Goal: Use online tool/utility: Utilize a website feature to perform a specific function

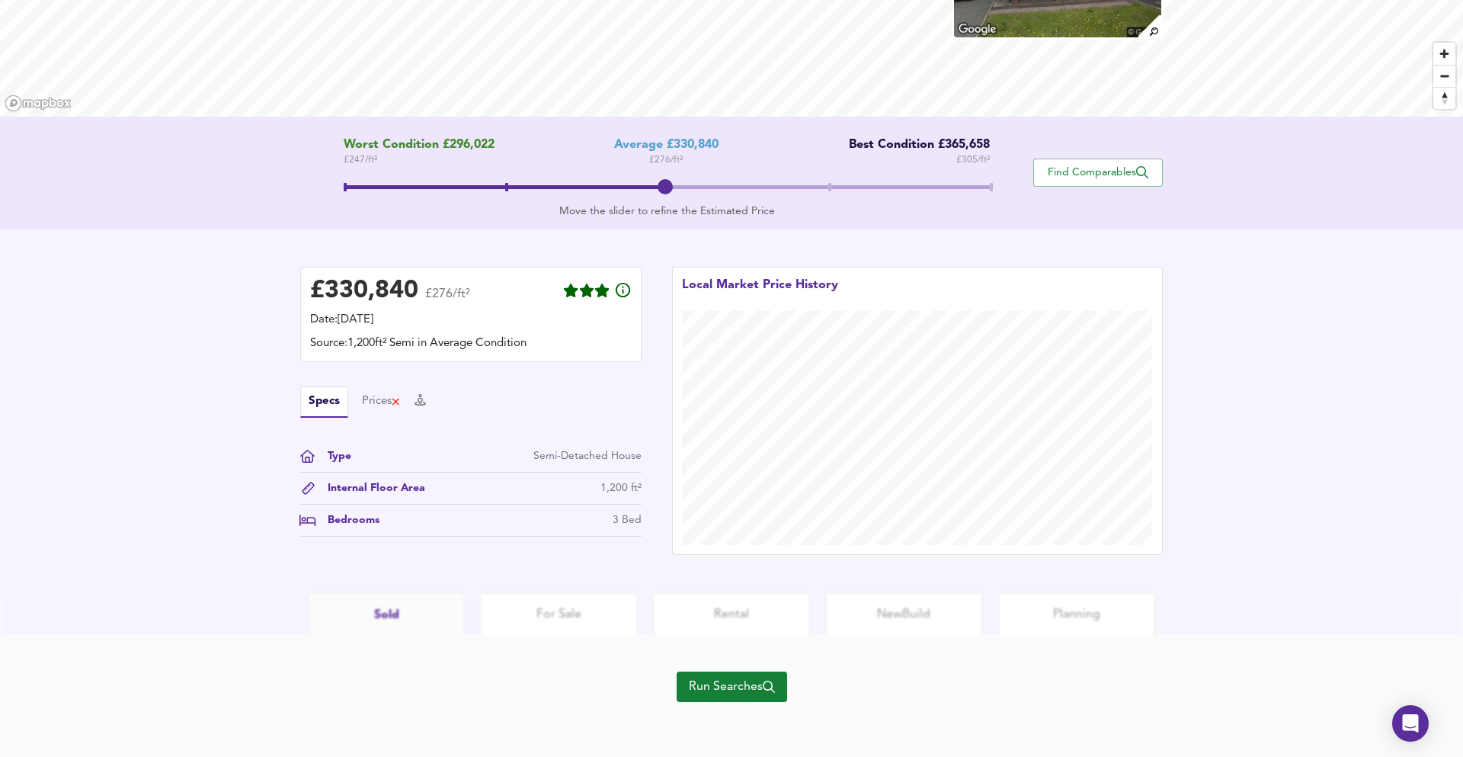
scroll to position [199, 0]
click at [756, 689] on span "Run Searches" at bounding box center [732, 686] width 86 height 21
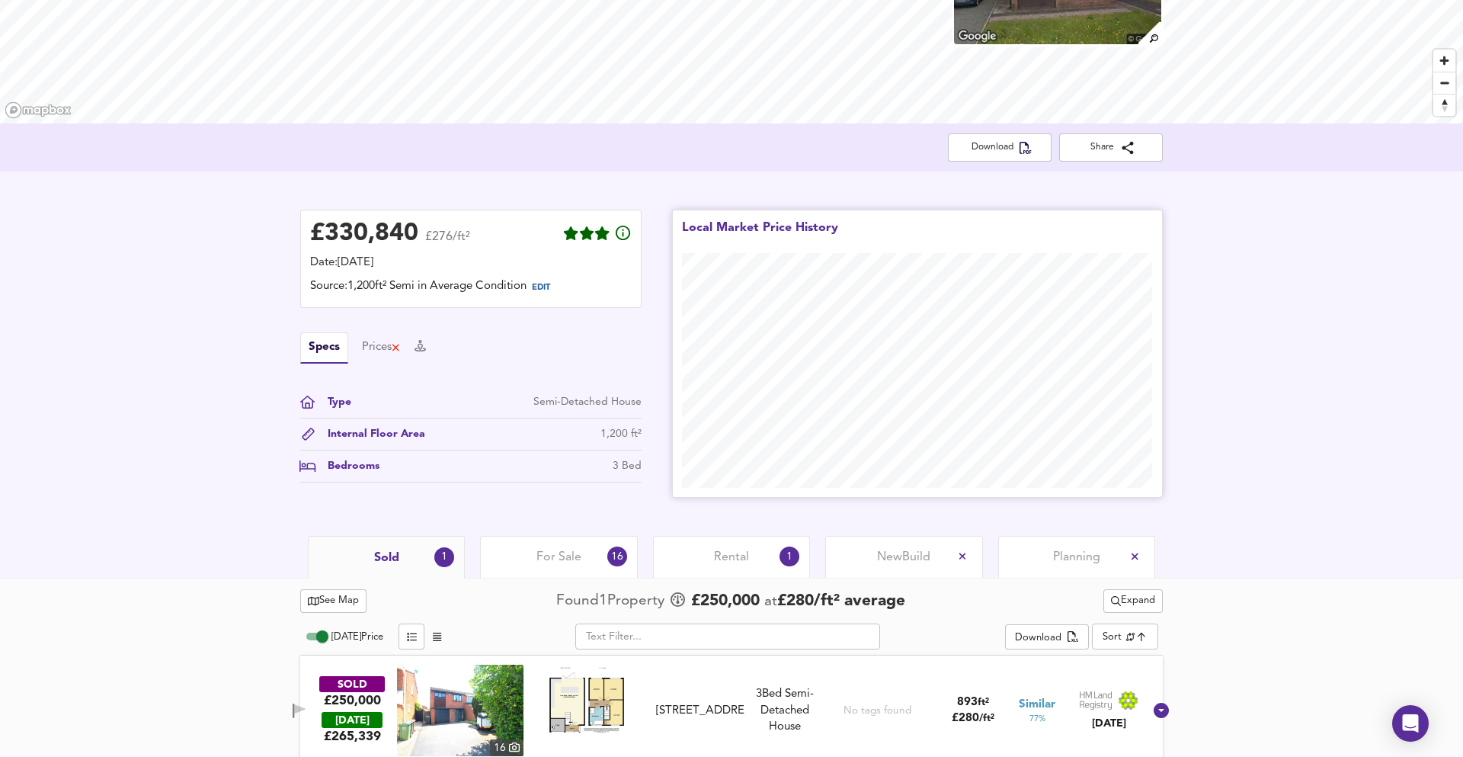
scroll to position [208, 0]
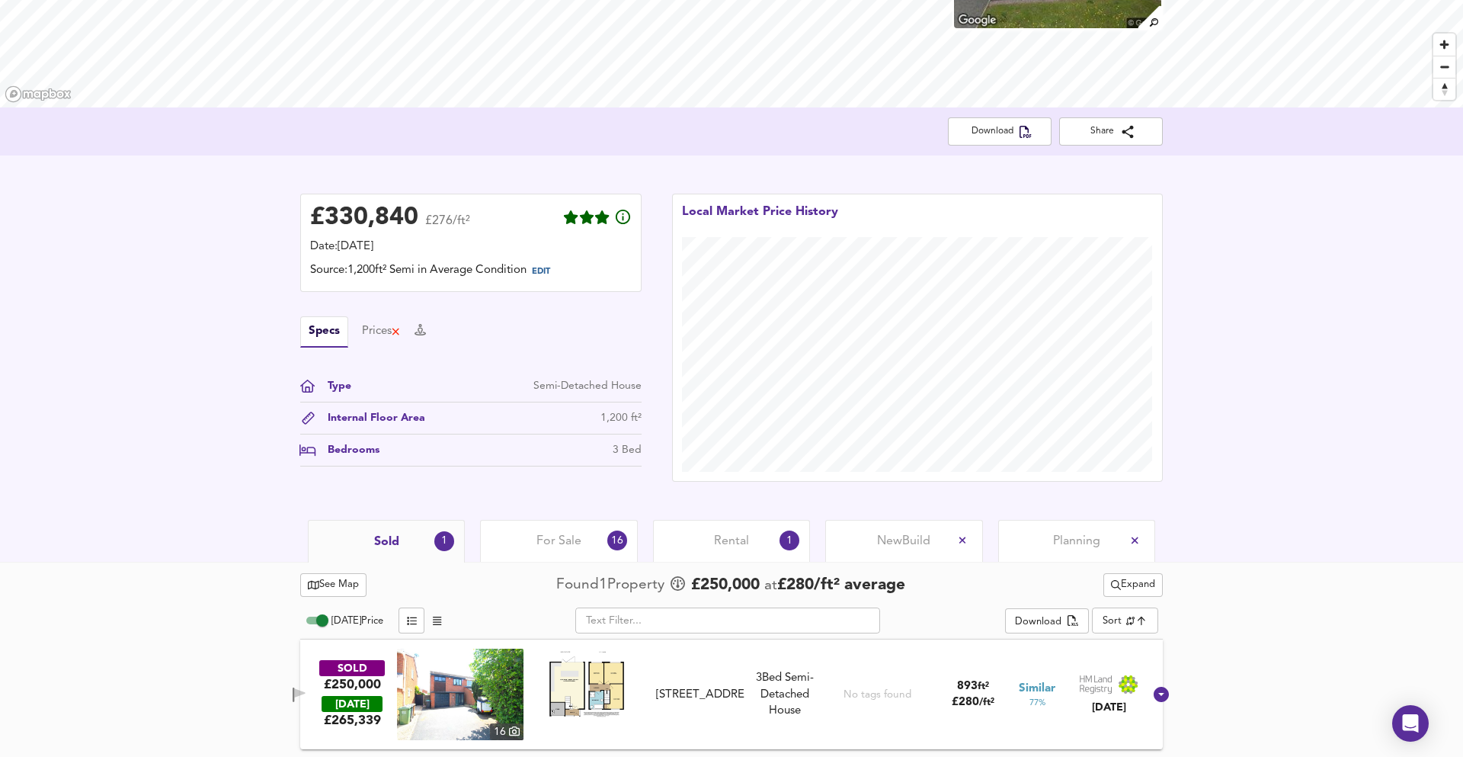
click at [835, 694] on div "No tags found" at bounding box center [877, 694] width 116 height 91
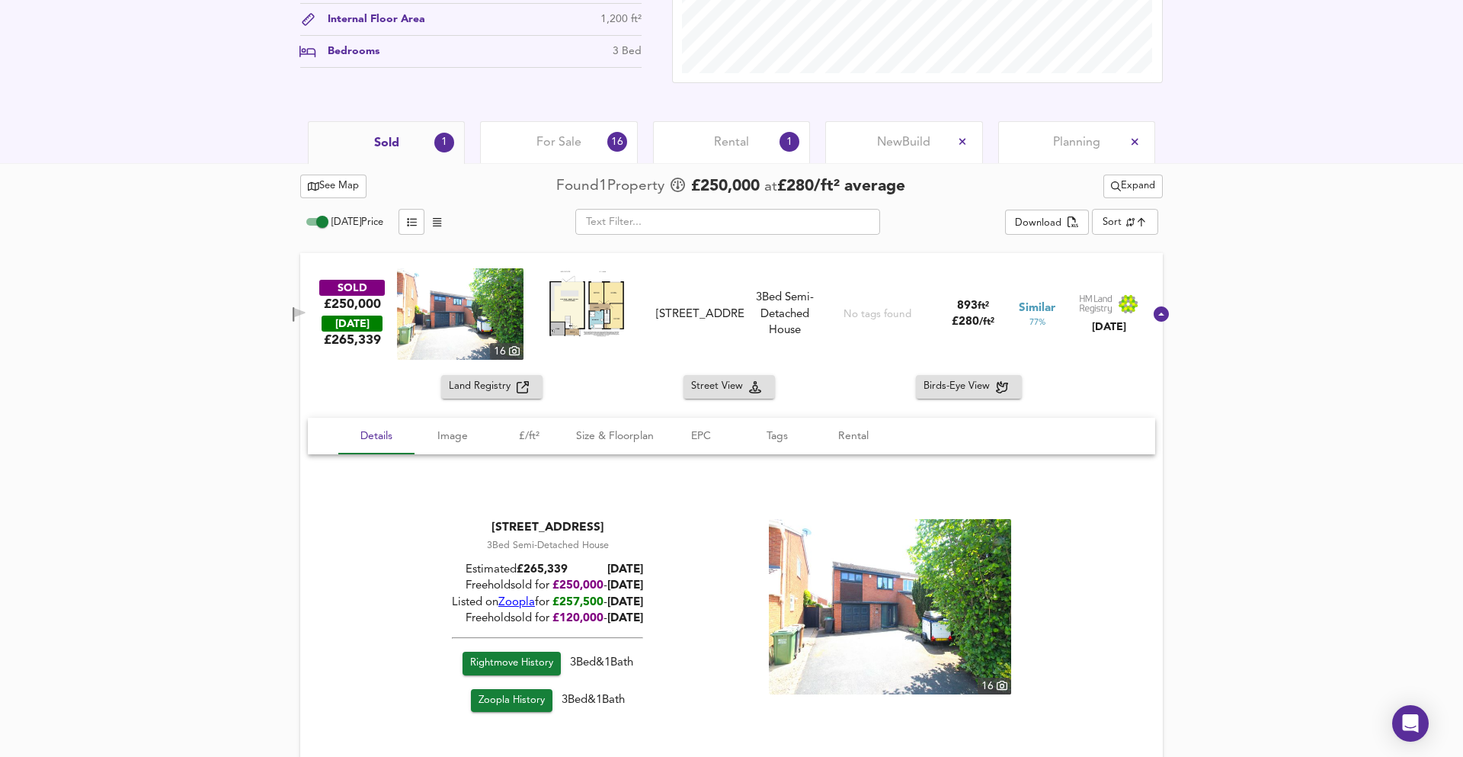
scroll to position [645, 0]
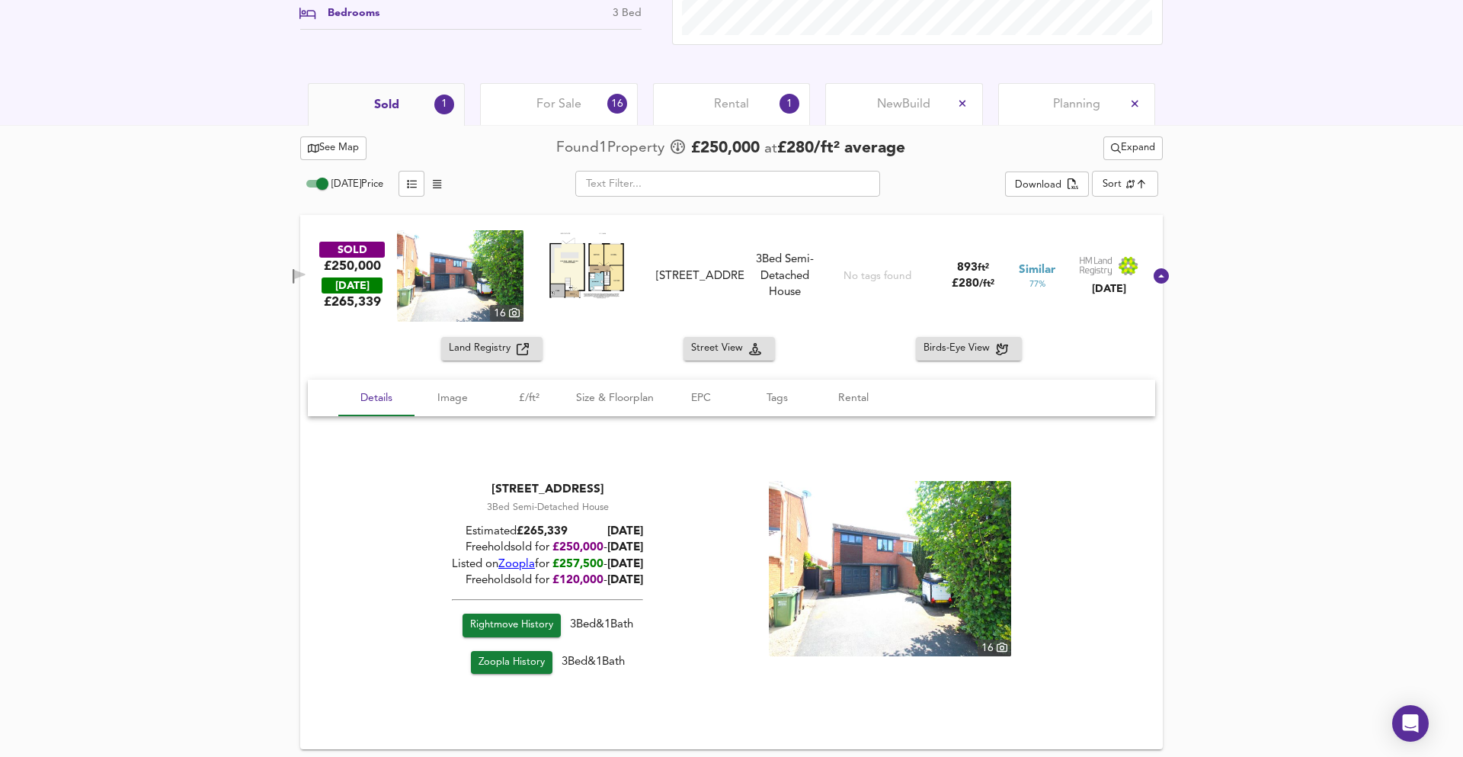
click at [850, 550] on img at bounding box center [890, 568] width 242 height 175
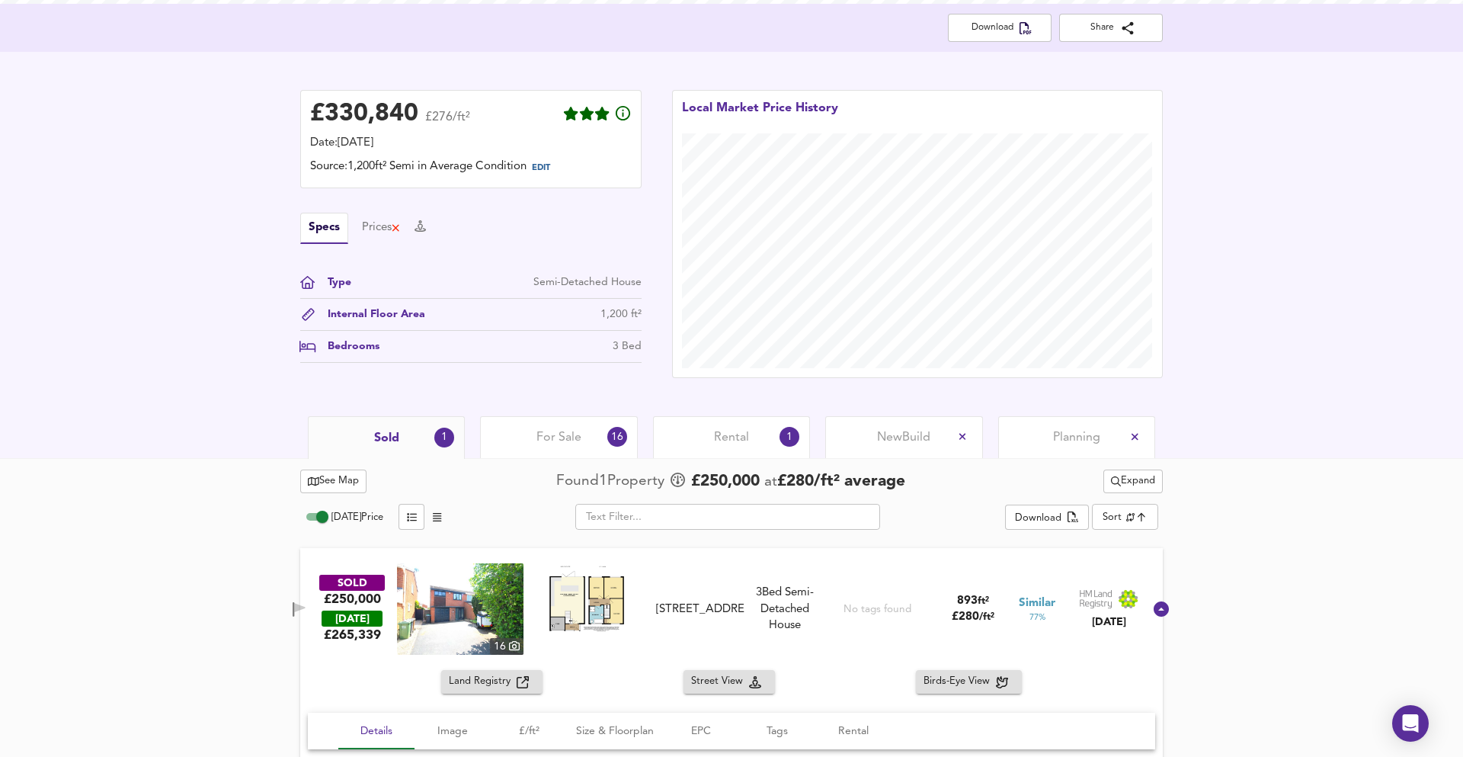
scroll to position [0, 0]
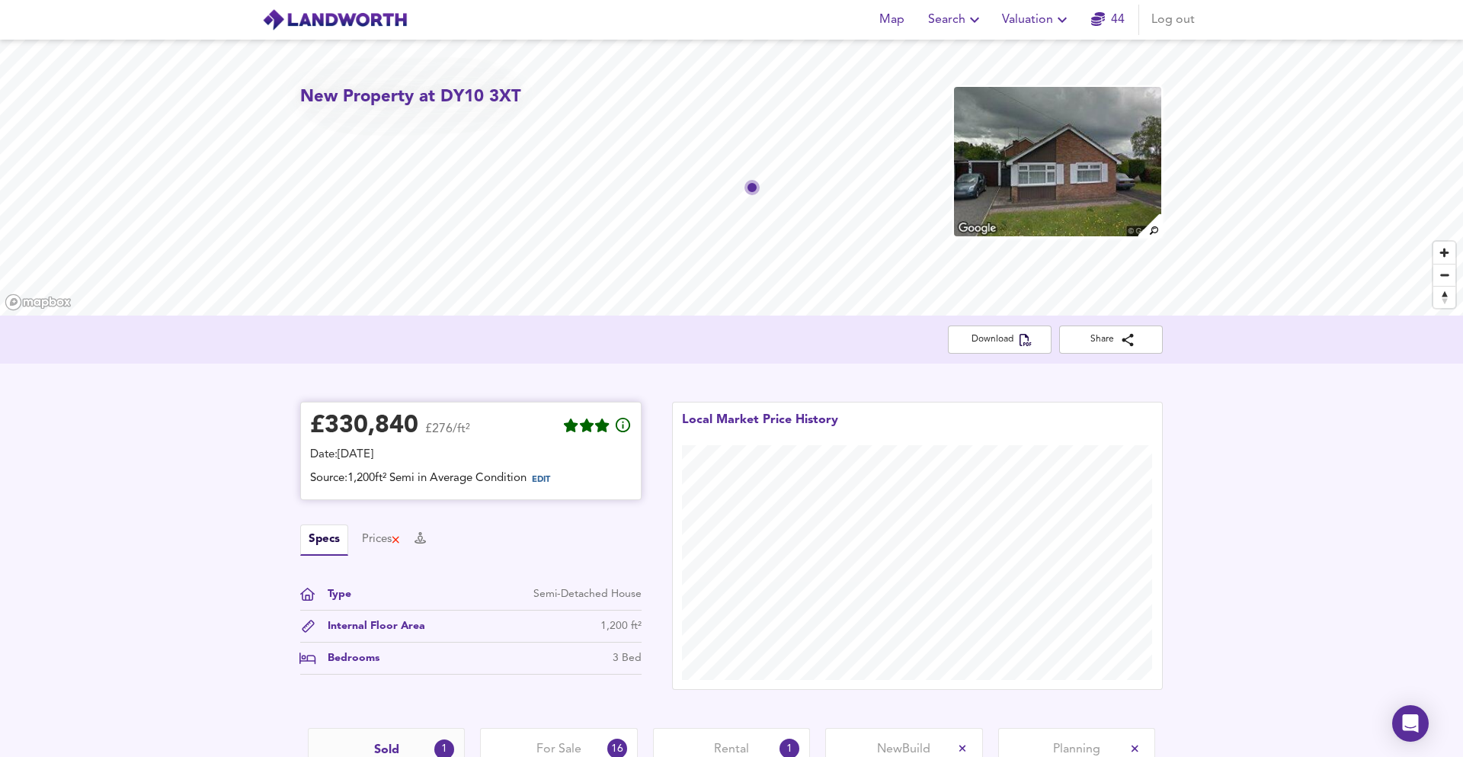
click at [543, 480] on span "EDIT" at bounding box center [541, 480] width 18 height 8
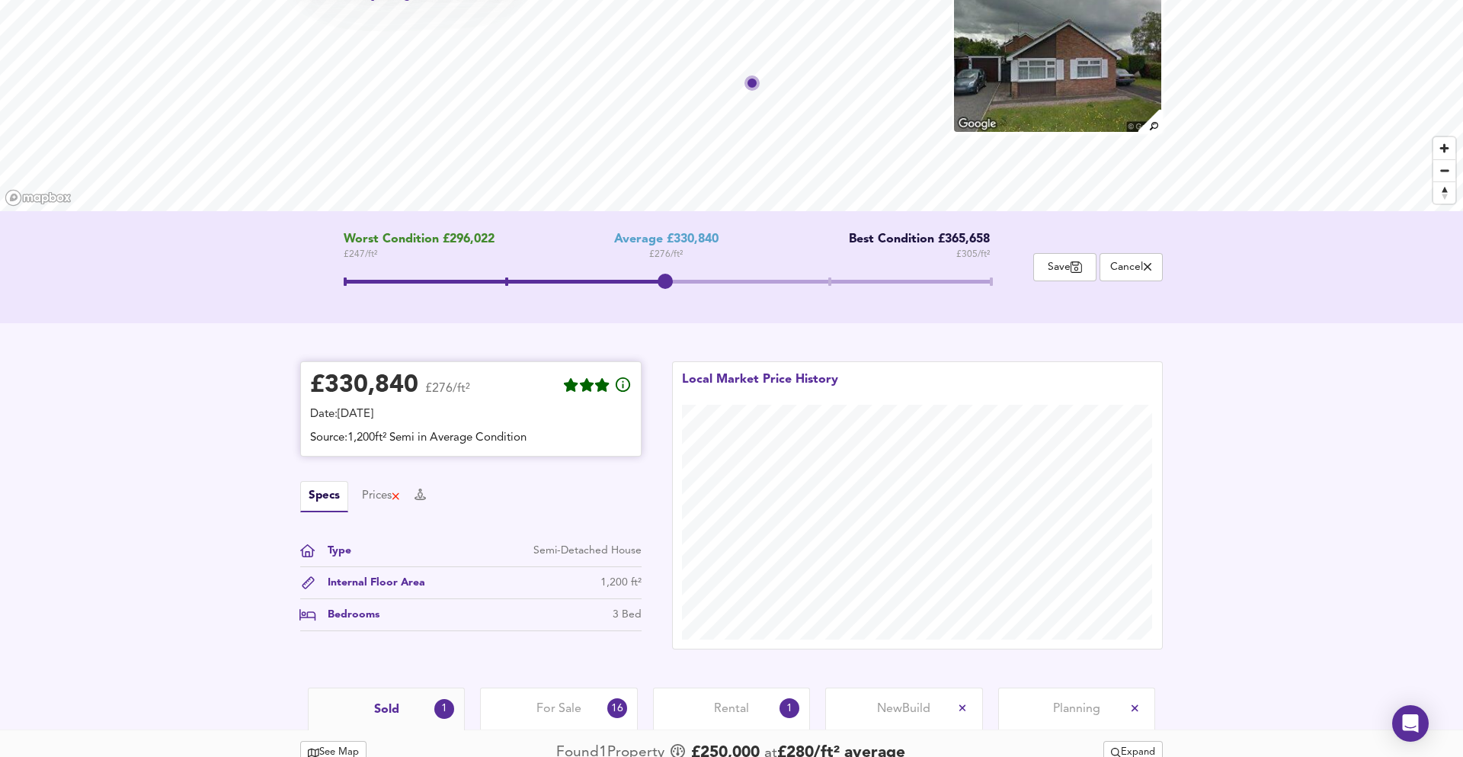
scroll to position [138, 0]
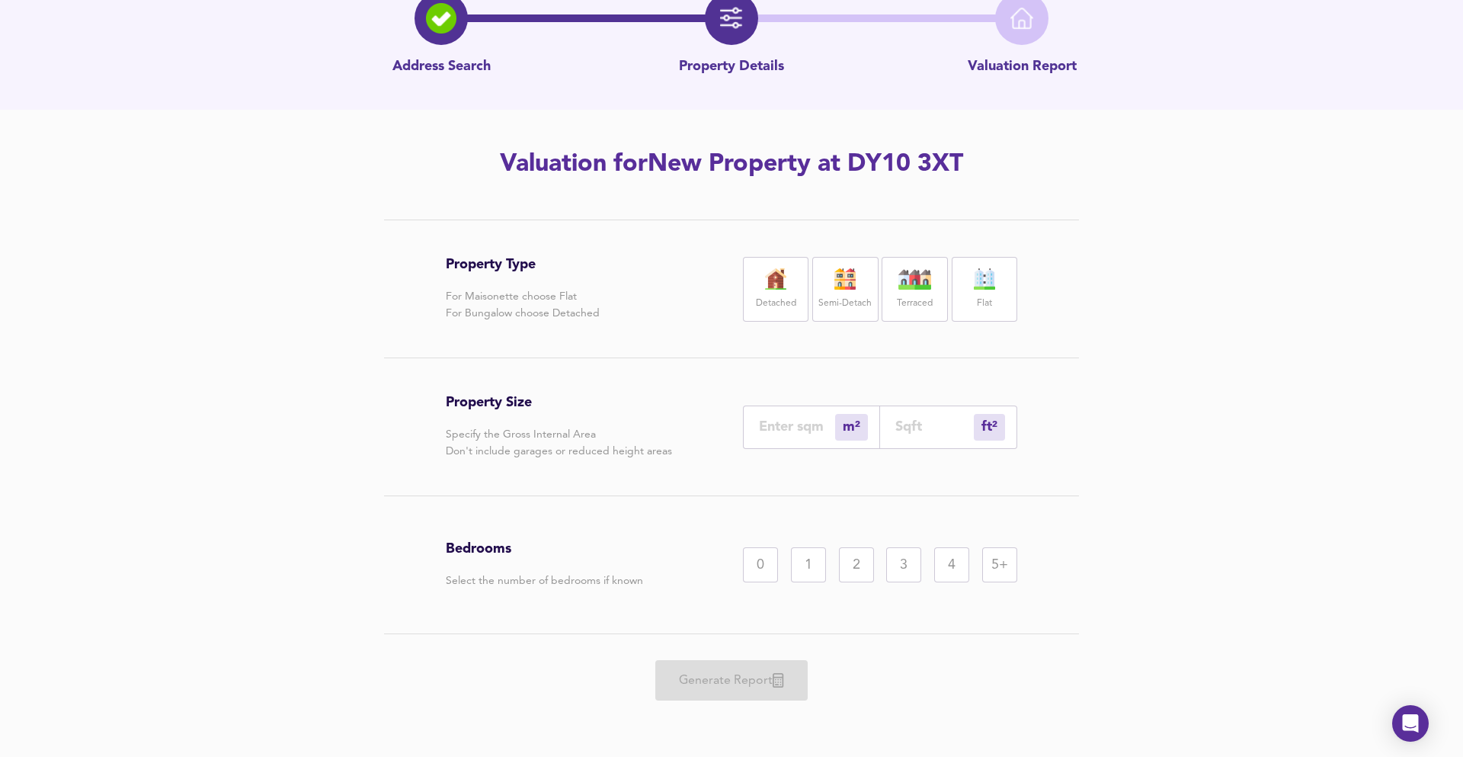
scroll to position [82, 0]
click at [905, 440] on div "ft² sqft" at bounding box center [948, 426] width 137 height 43
click at [899, 427] on input "number" at bounding box center [934, 426] width 78 height 16
type input "0"
type input "1"
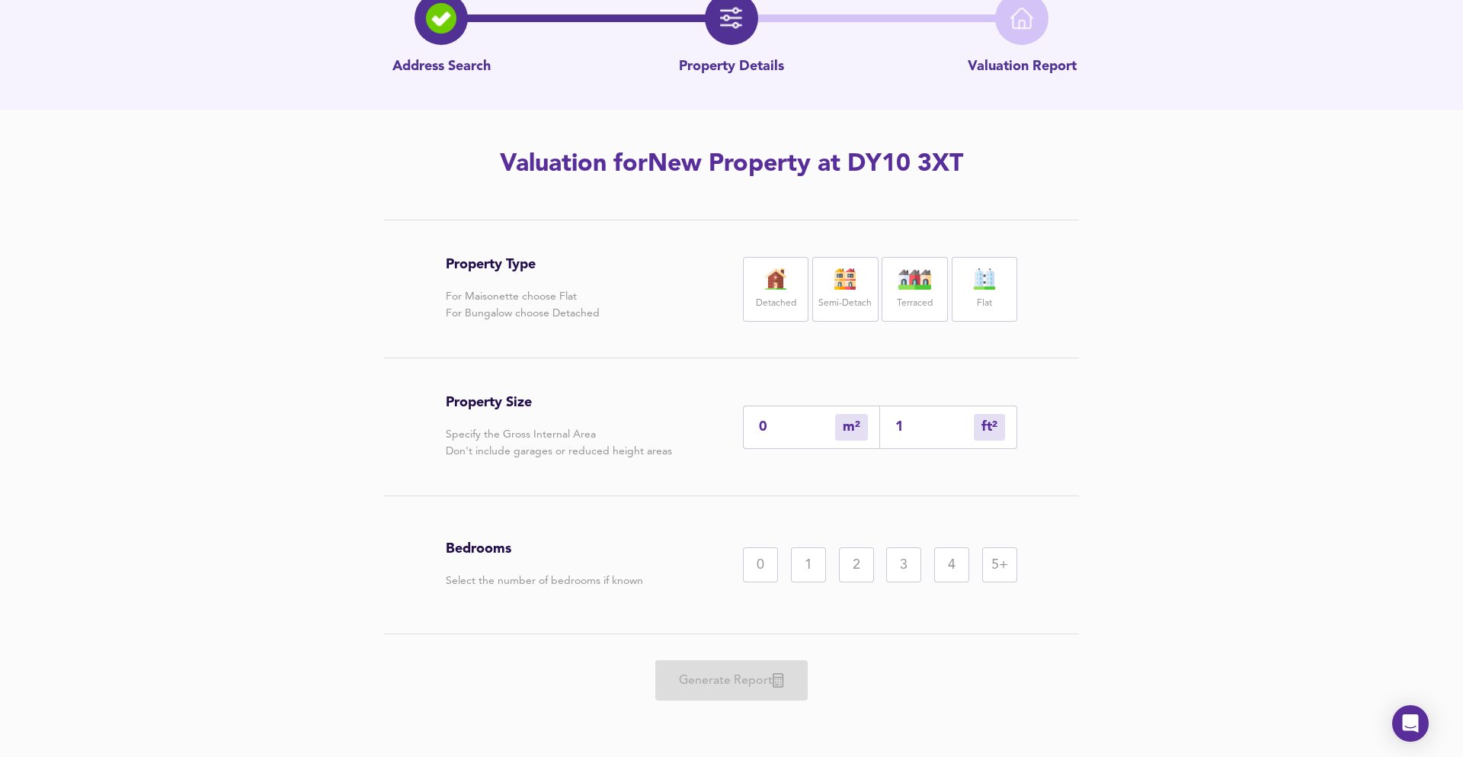
type input "1"
type input "10"
type input "9"
type input "100"
type input "93"
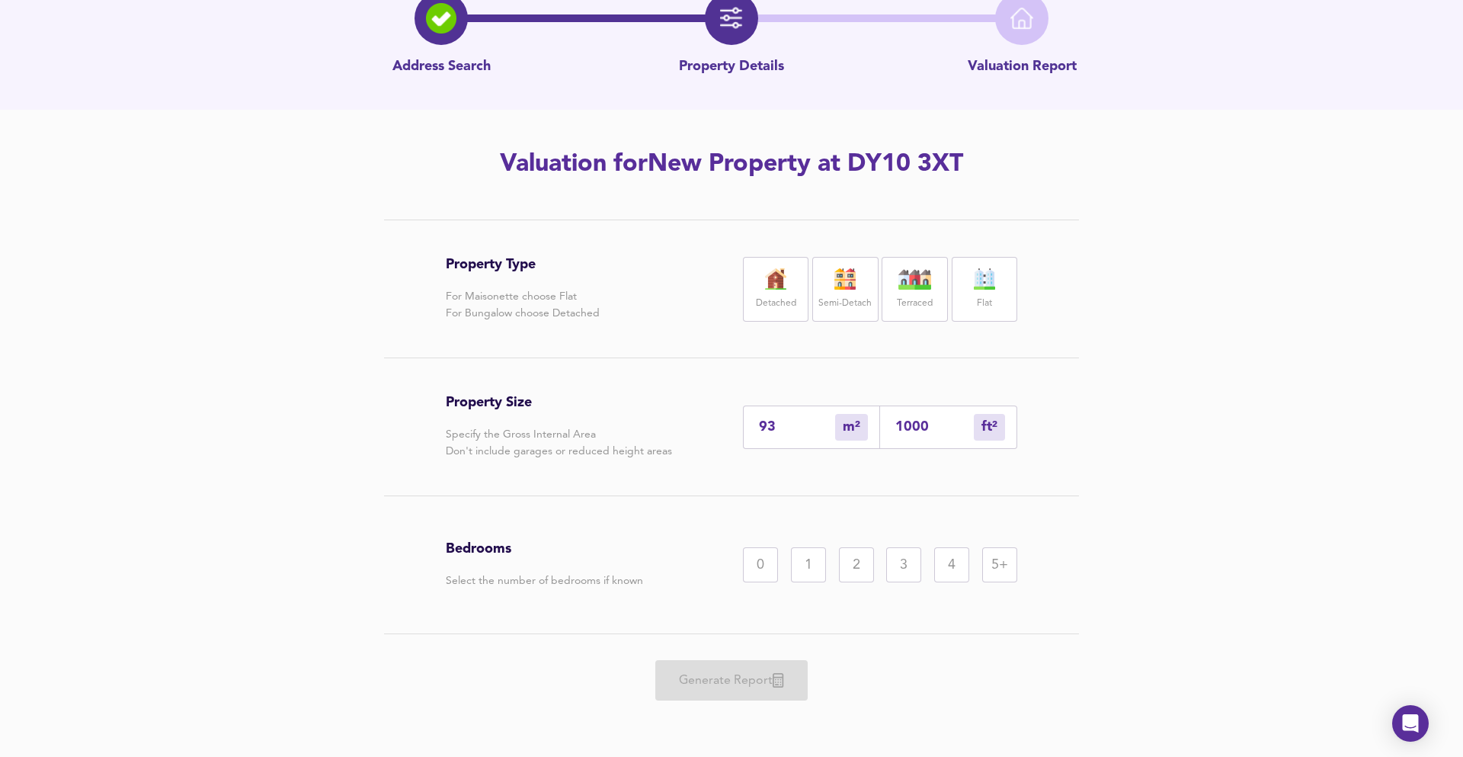
type input "1000"
click at [841, 278] on img at bounding box center [845, 278] width 38 height 21
drag, startPoint x: 889, startPoint y: 562, endPoint x: 867, endPoint y: 588, distance: 33.5
click at [889, 561] on div "3" at bounding box center [903, 564] width 35 height 35
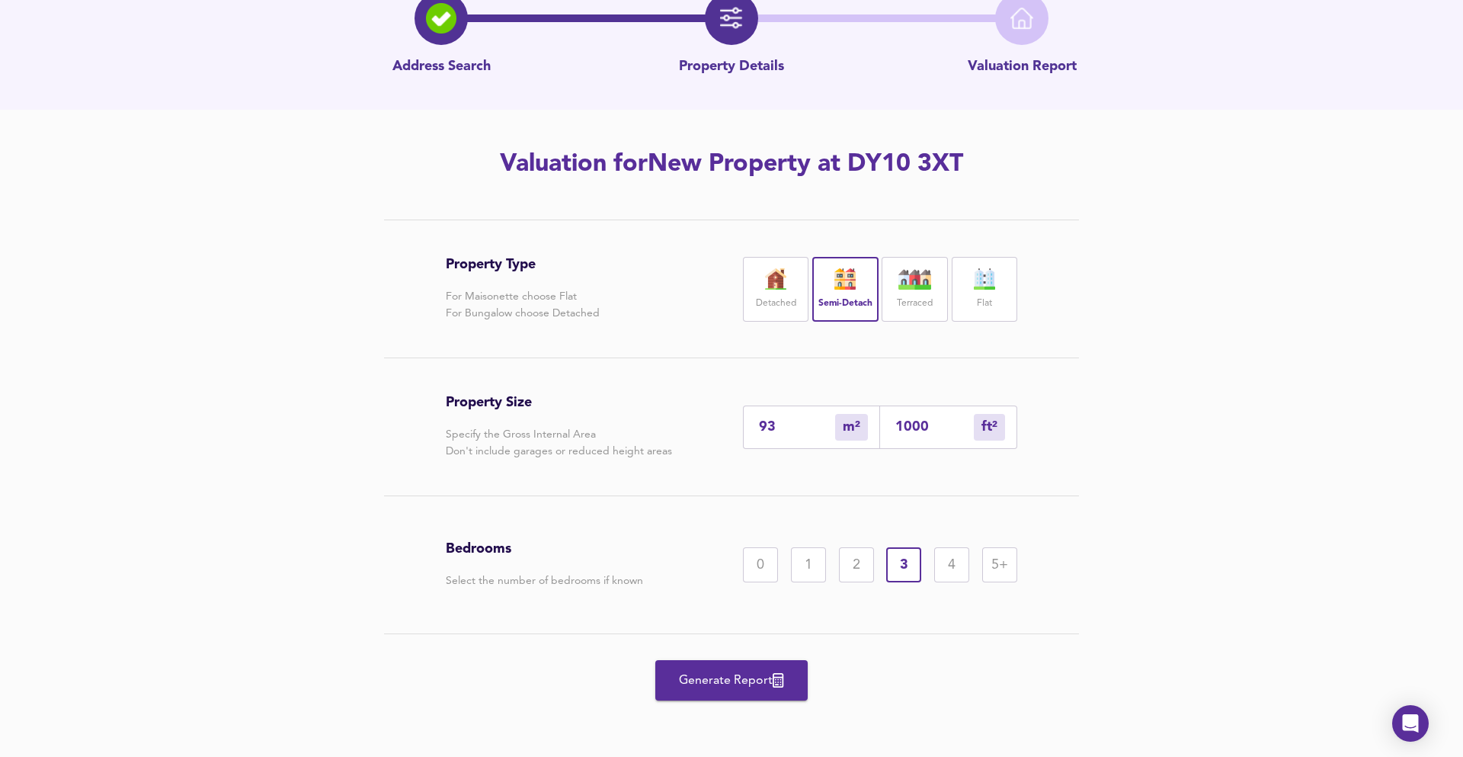
click at [748, 676] on span "Generate Report" at bounding box center [732, 680] width 122 height 21
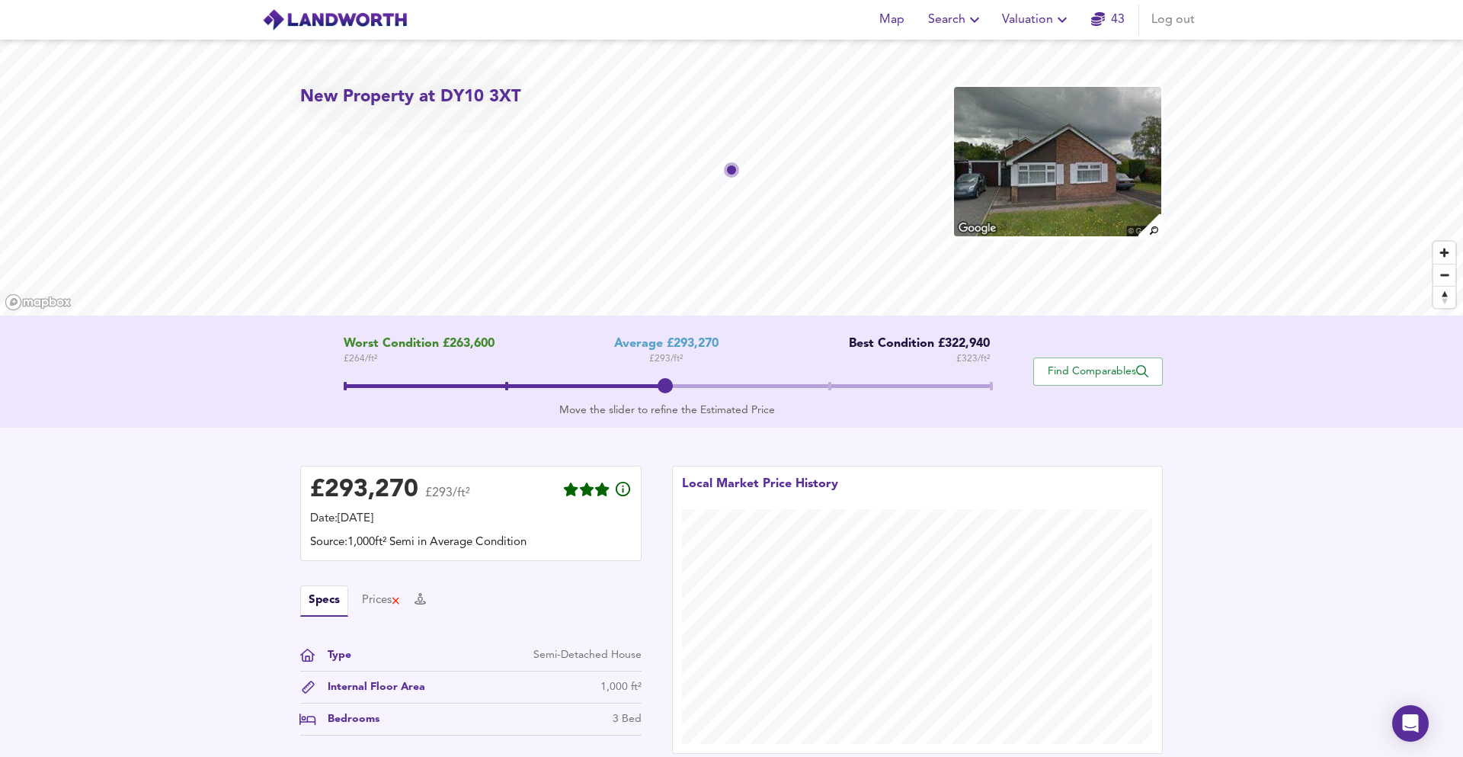
scroll to position [199, 0]
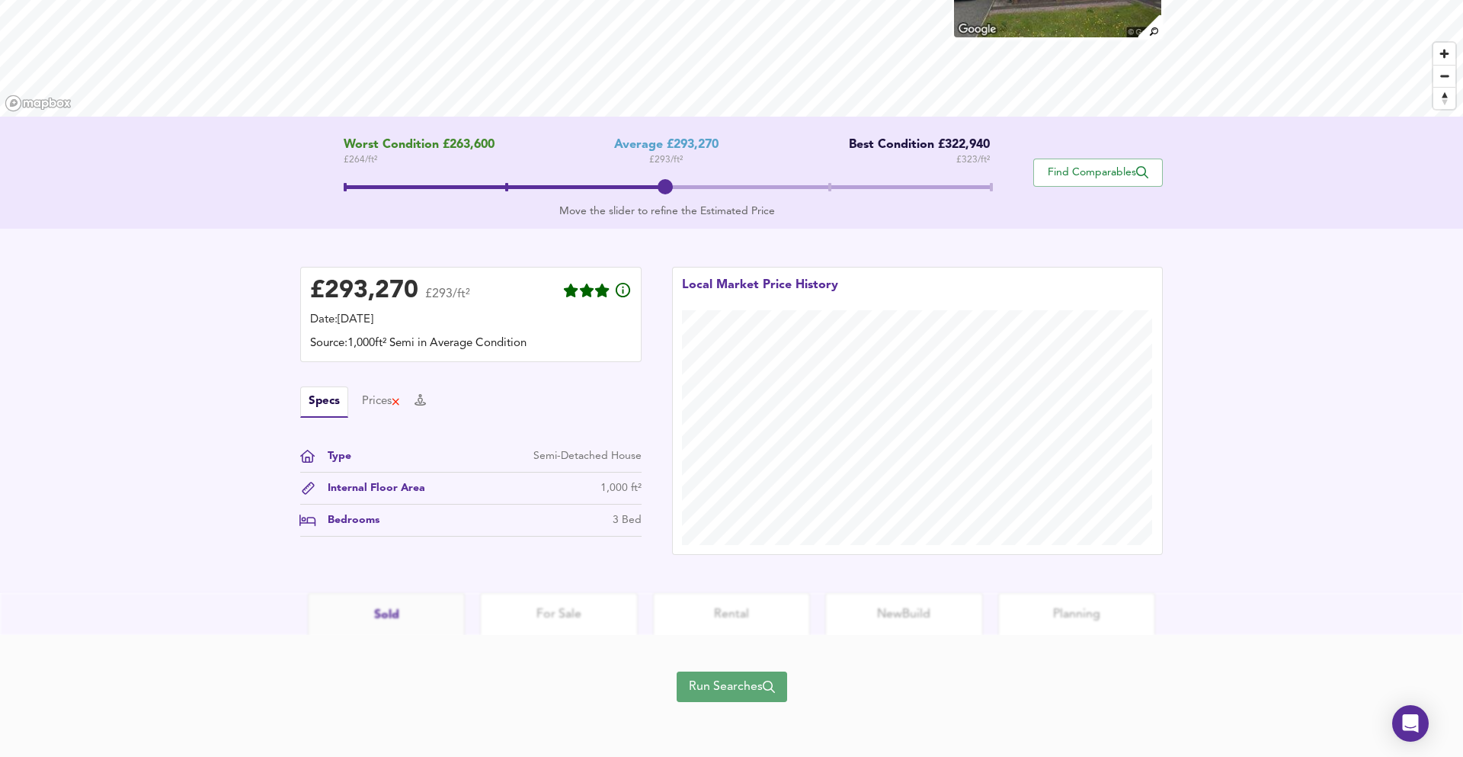
click at [702, 677] on span "Run Searches" at bounding box center [732, 686] width 86 height 21
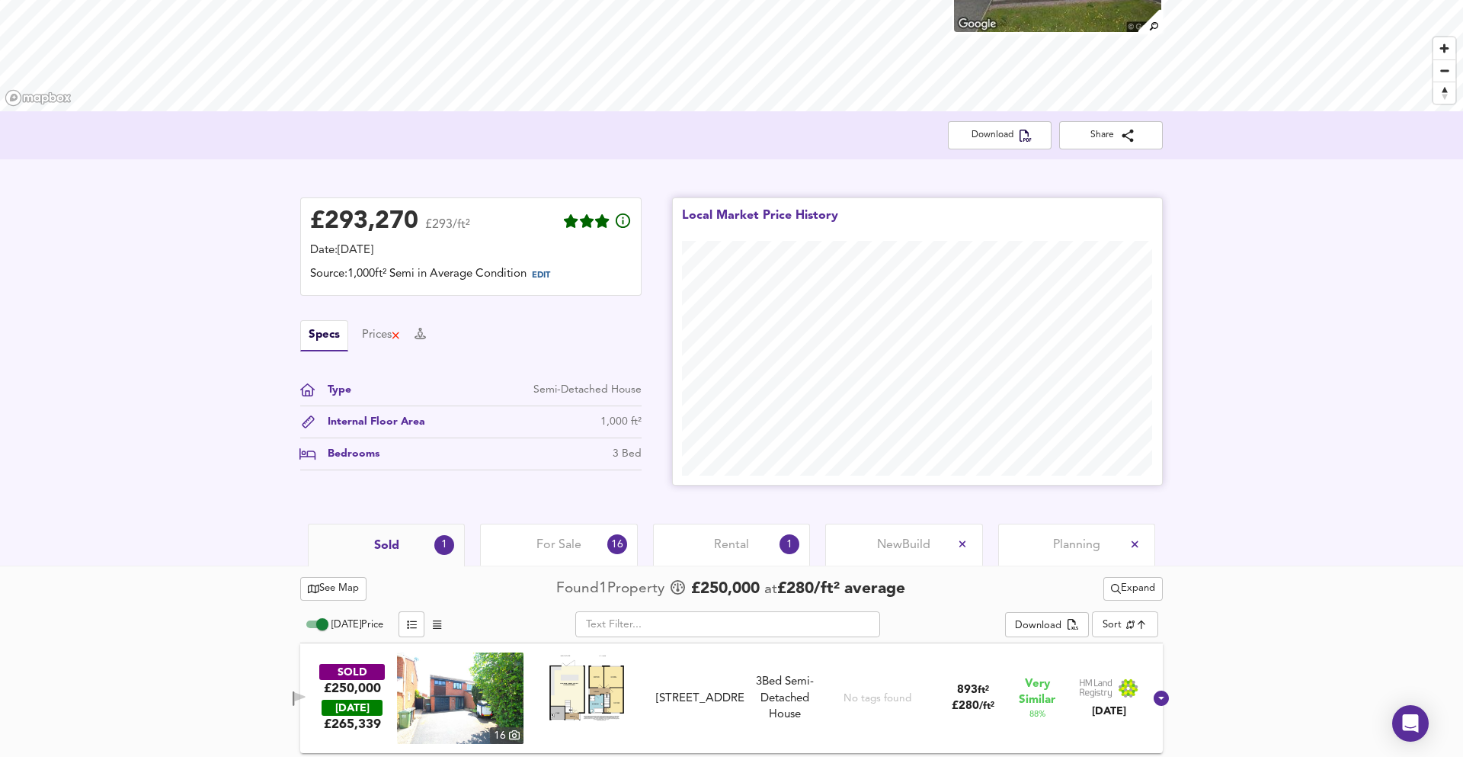
scroll to position [208, 0]
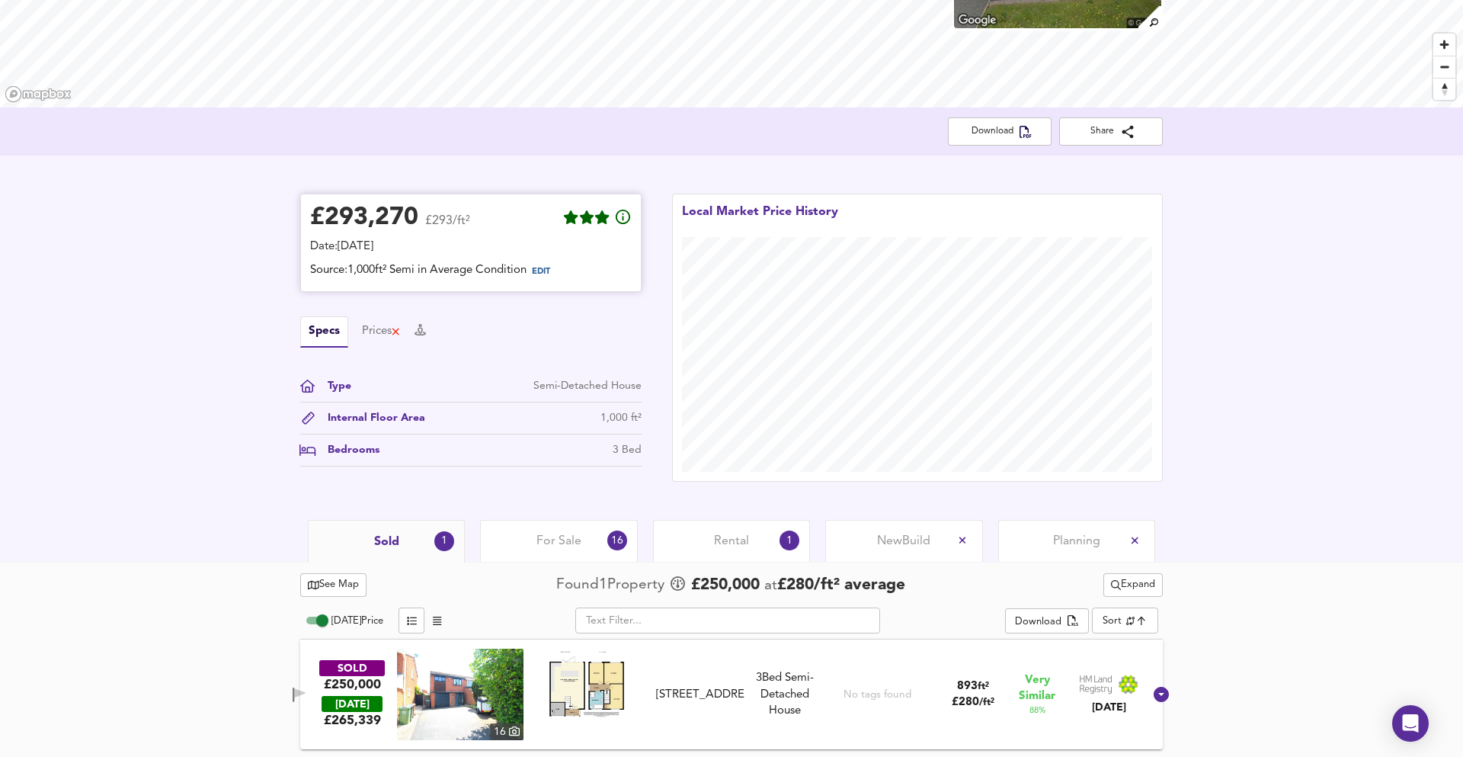
click at [560, 268] on span "EDIT" at bounding box center [547, 272] width 41 height 20
click at [550, 270] on span "EDIT" at bounding box center [541, 271] width 18 height 8
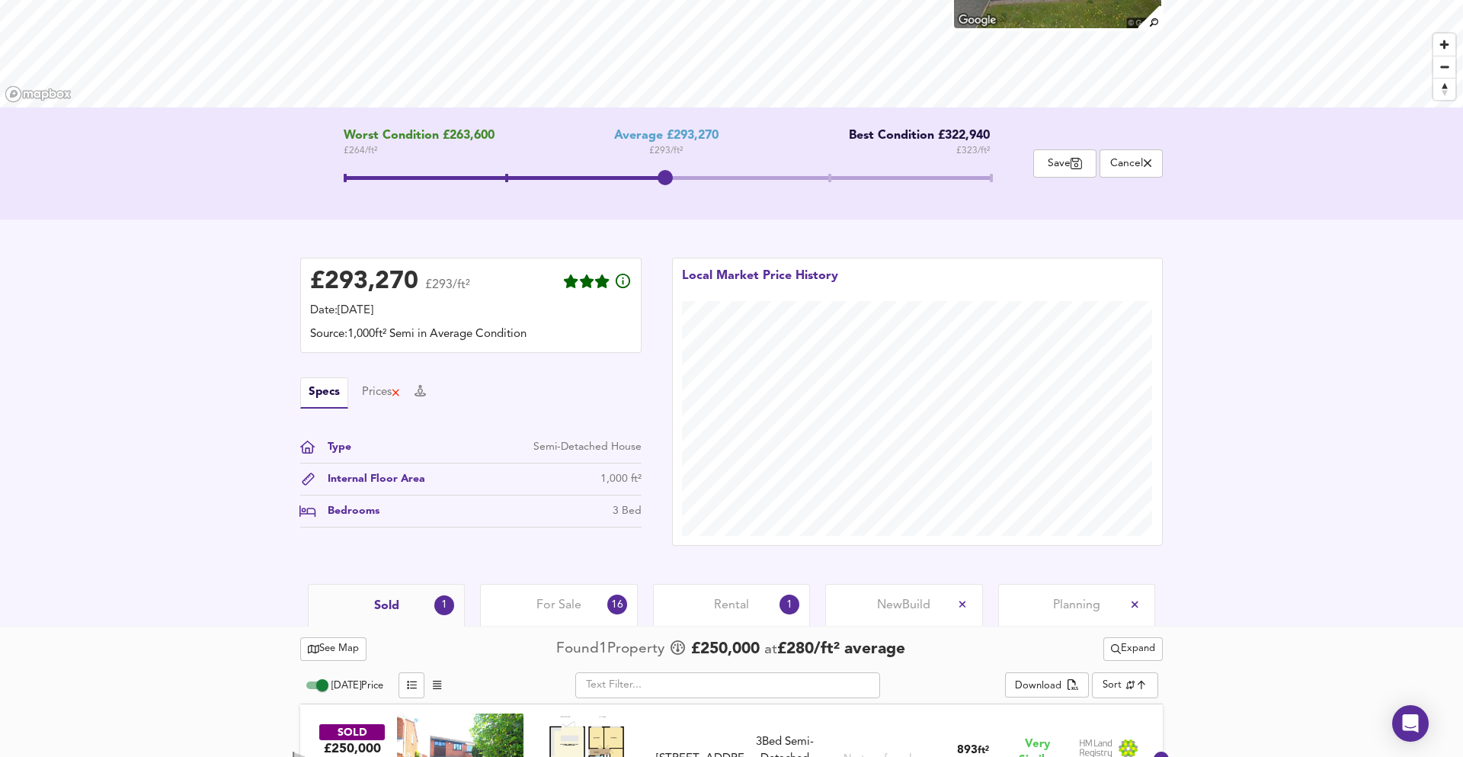
scroll to position [82, 0]
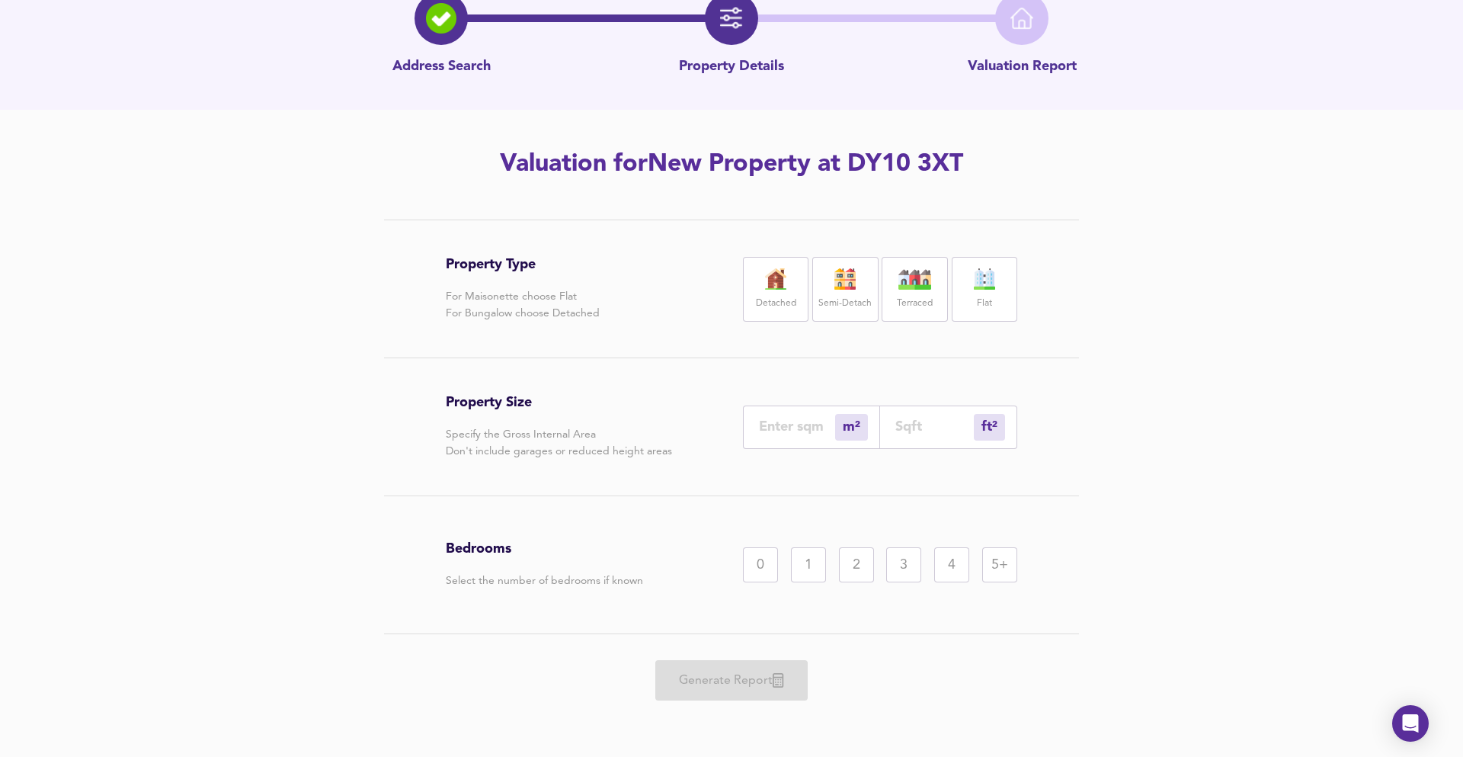
click at [890, 286] on div "Terraced" at bounding box center [915, 289] width 66 height 65
click at [918, 421] on input "number" at bounding box center [934, 426] width 78 height 16
type input "0"
type input "1"
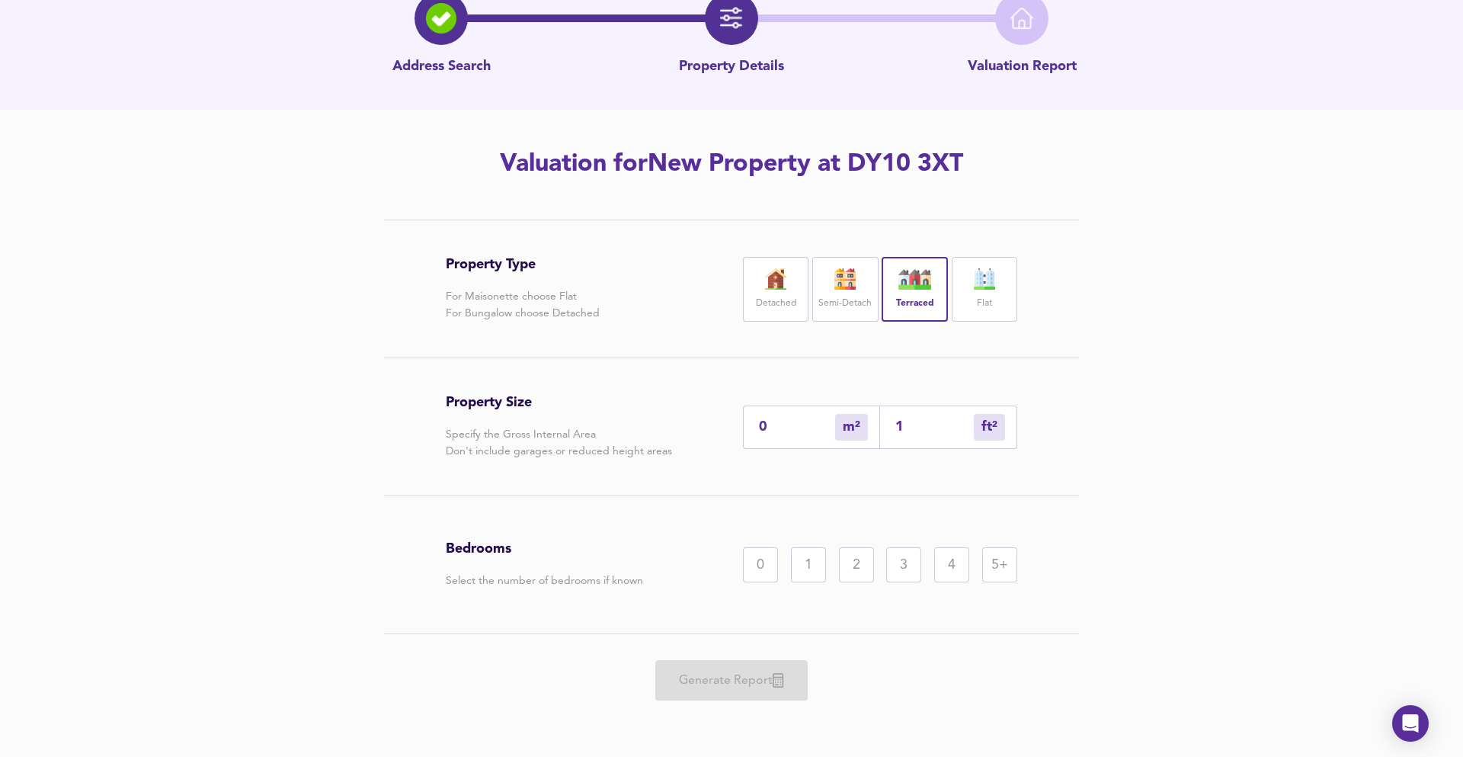
type input "10"
type input "9"
type input "100"
type input "93"
type input "1000"
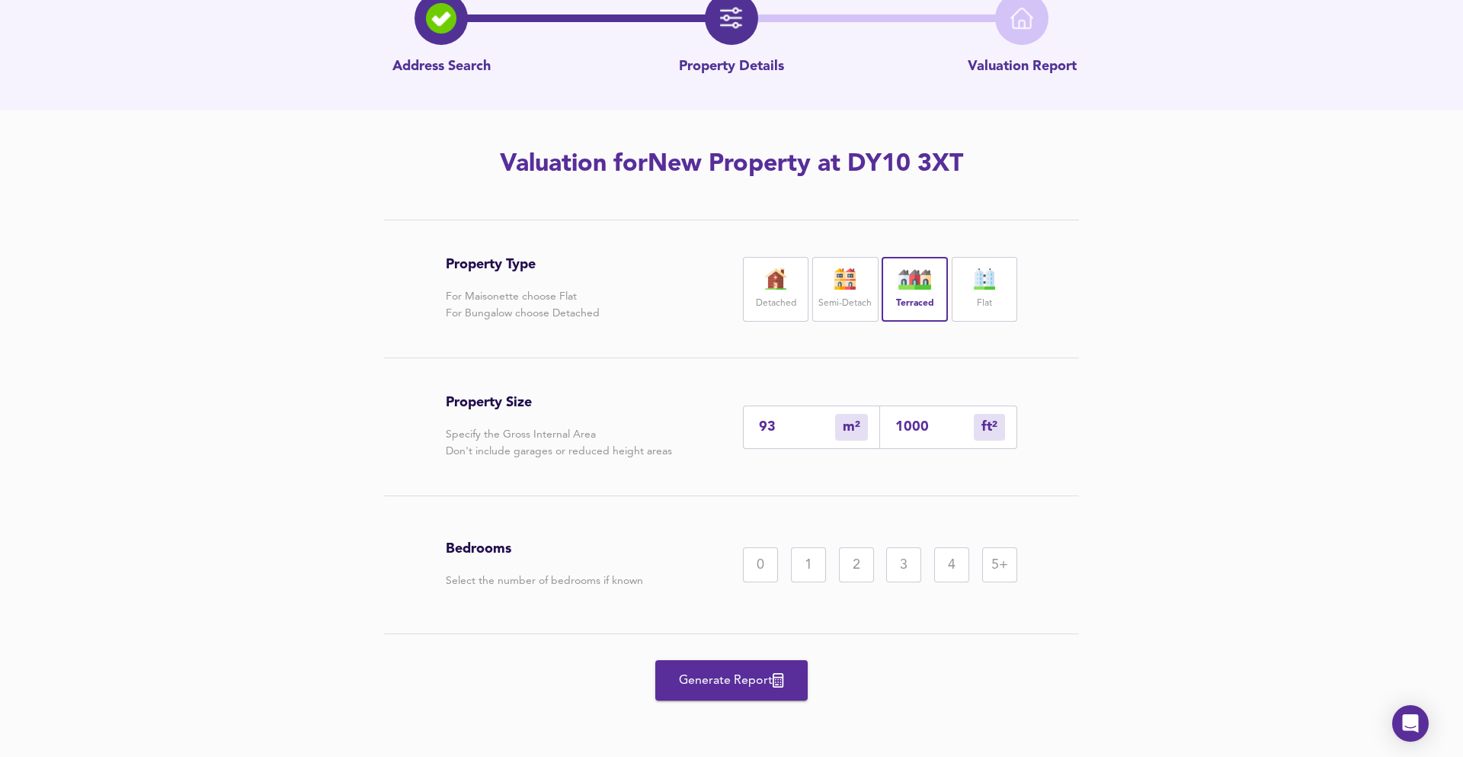
click at [900, 553] on div "3" at bounding box center [903, 564] width 35 height 35
click at [728, 677] on span "Generate Report" at bounding box center [732, 680] width 122 height 21
